Goal: Obtain resource: Download file/media

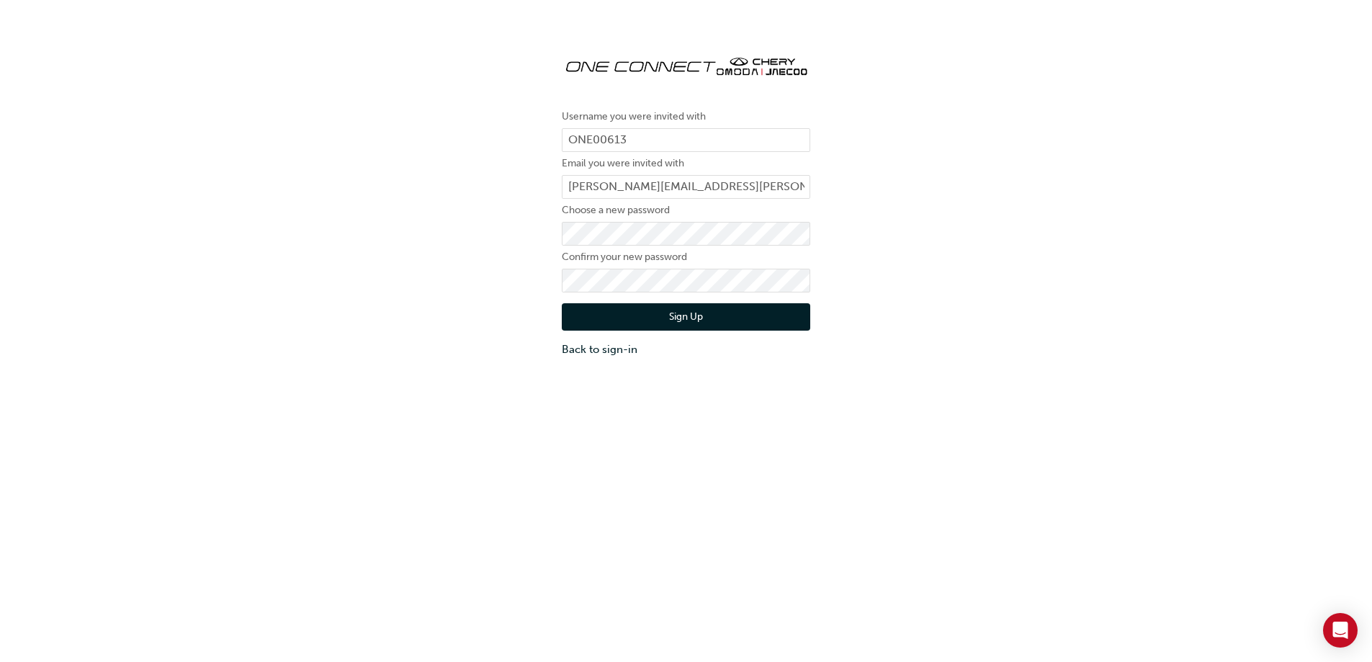
click at [719, 313] on button "Sign Up" at bounding box center [686, 316] width 248 height 27
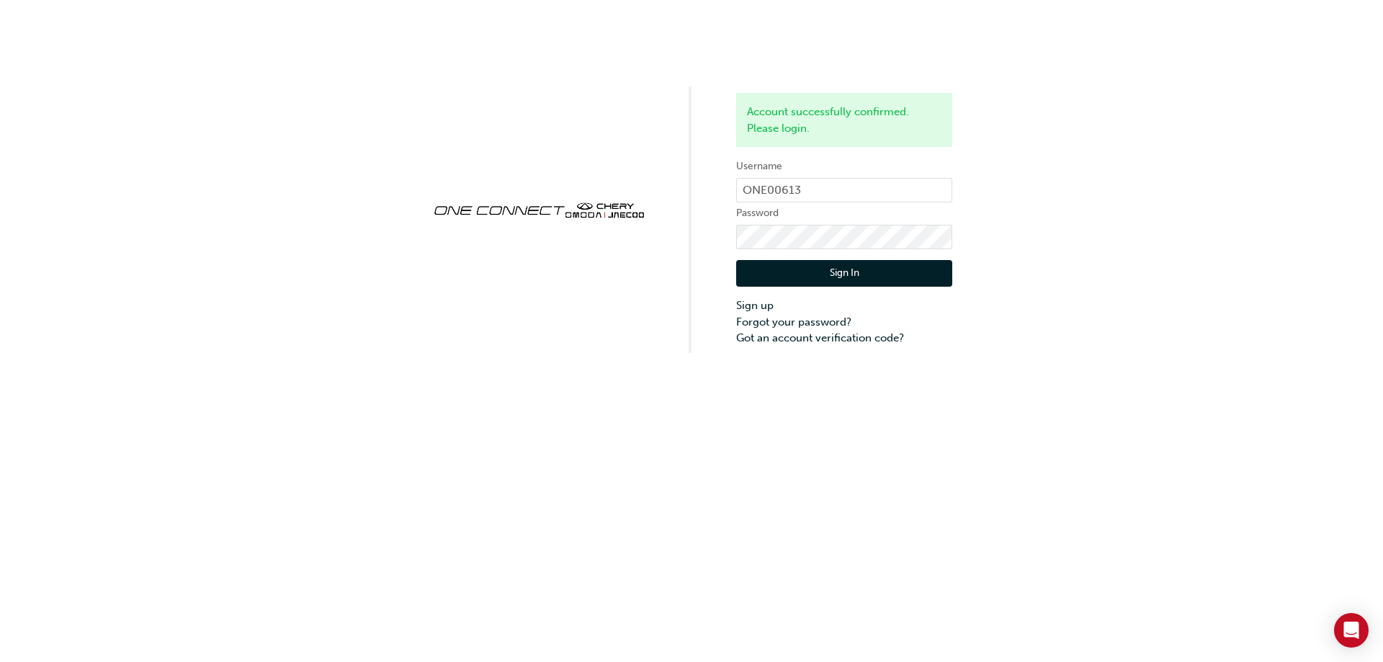
click at [862, 271] on button "Sign In" at bounding box center [844, 273] width 216 height 27
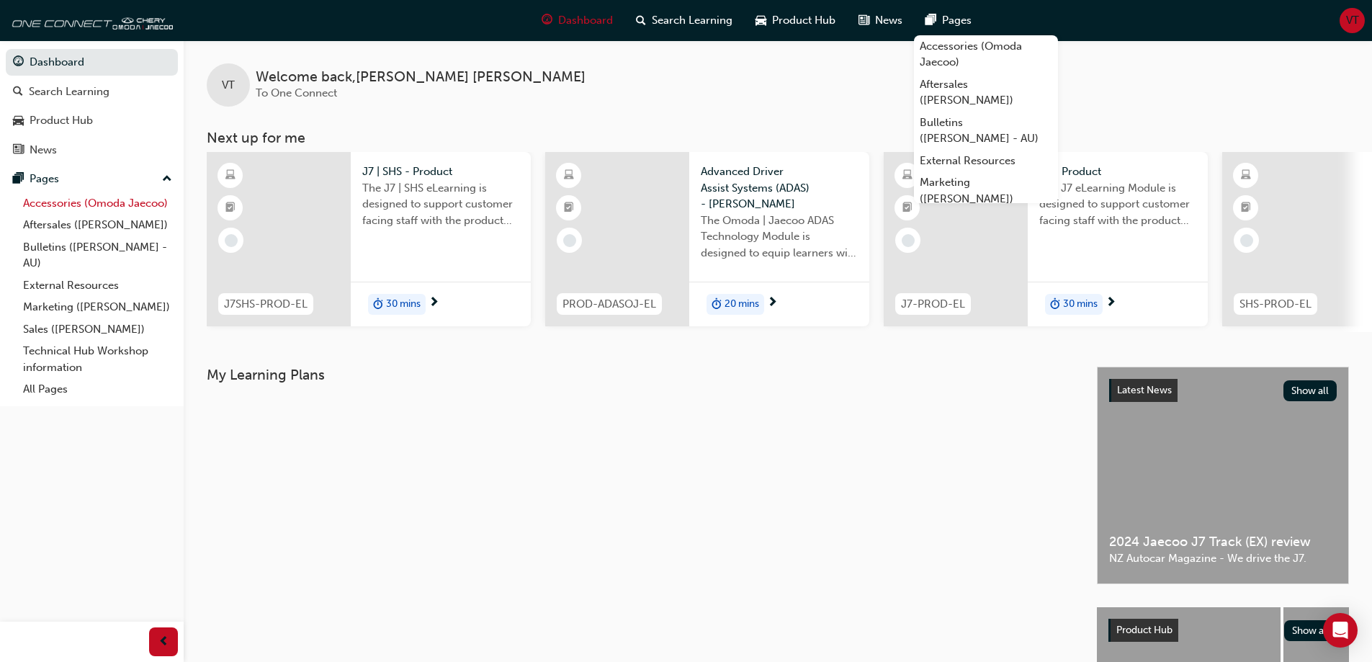
click at [120, 205] on link "Accessories (Omoda Jaecoo)" at bounding box center [97, 203] width 161 height 22
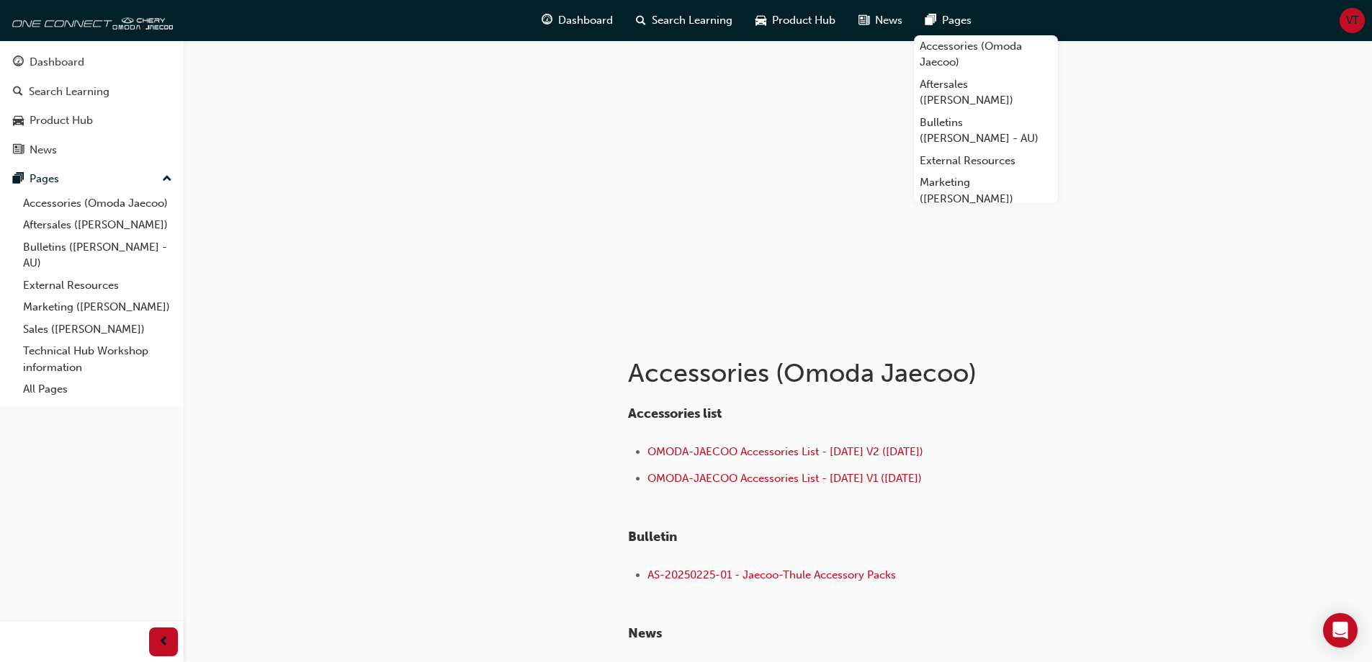
click at [530, 506] on div at bounding box center [475, 534] width 259 height 413
click at [1099, 575] on div "Accessories list OMODA-JAECOO Accessories List - [DATE] V2 ([DATE]) OMODA-JAECO…" at bounding box center [907, 540] width 559 height 290
click at [1255, 425] on div "Accessories (Omoda Jaecoo) Accessories list OMODA-JAECOO Accessories List - [DA…" at bounding box center [686, 411] width 1372 height 823
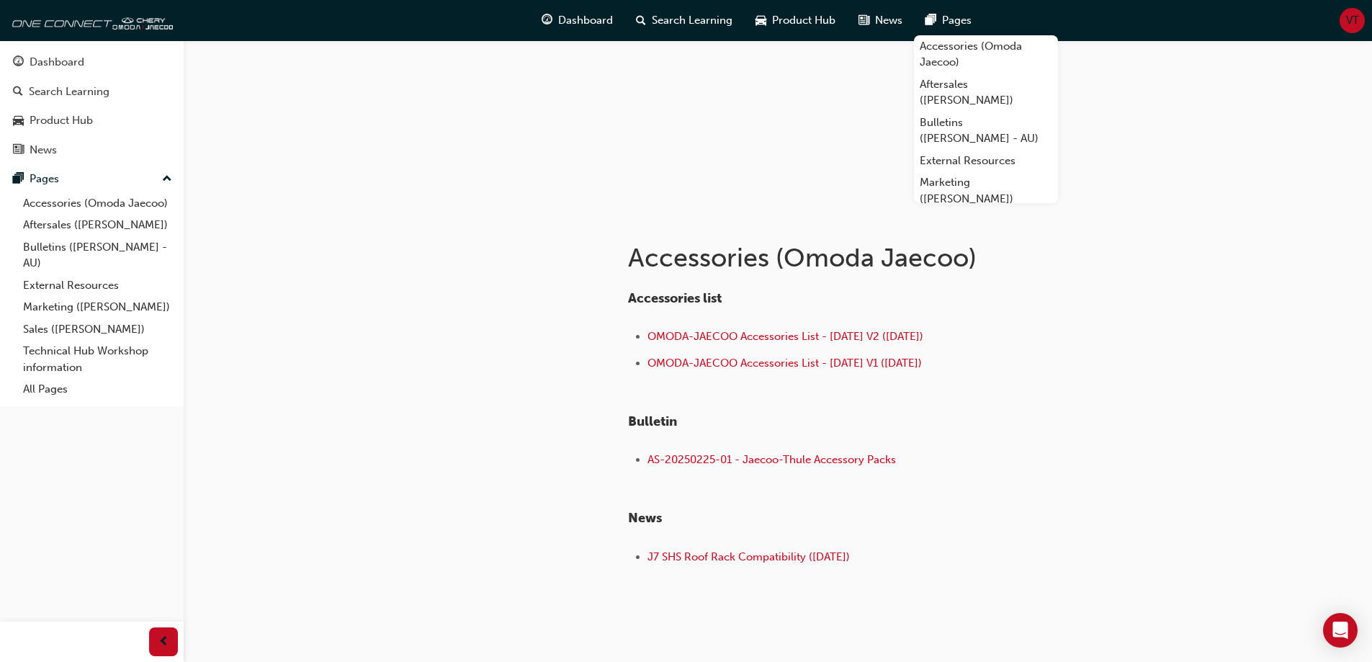
scroll to position [89, 0]
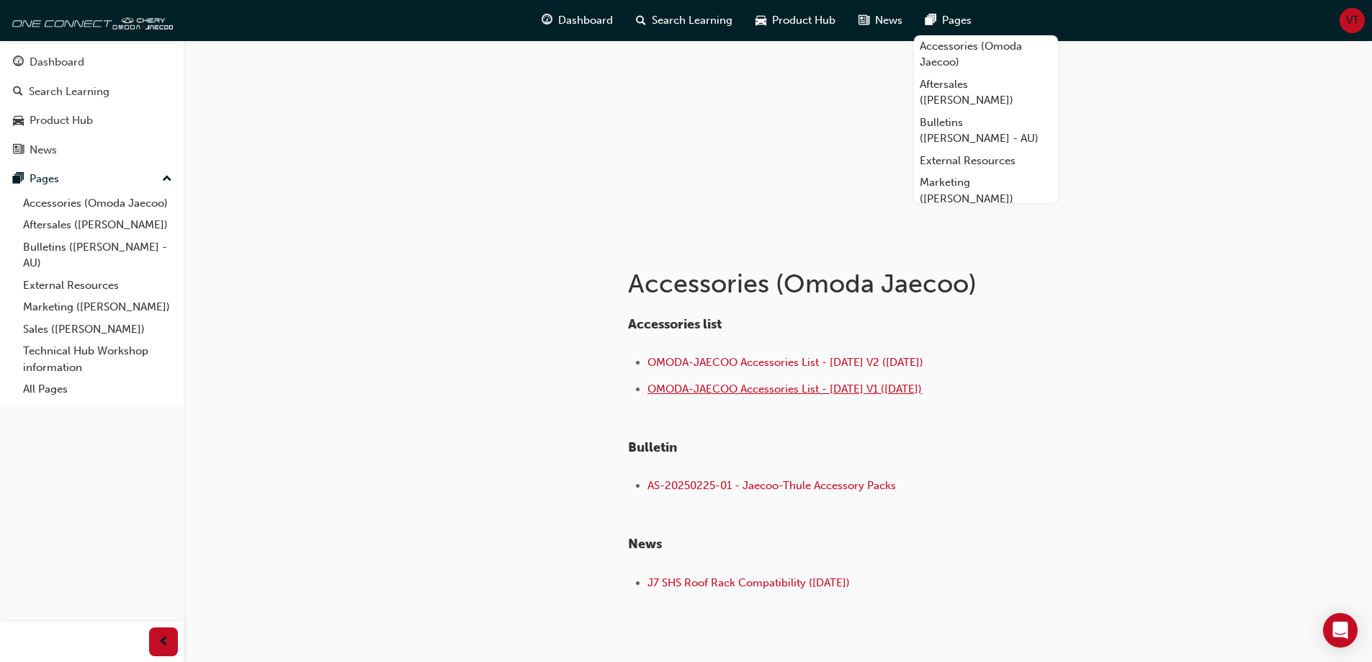
click at [797, 393] on span "OMODA-JAECOO Accessories List - [DATE] V1 ([DATE])" at bounding box center [784, 388] width 274 height 13
